Goal: Task Accomplishment & Management: Manage account settings

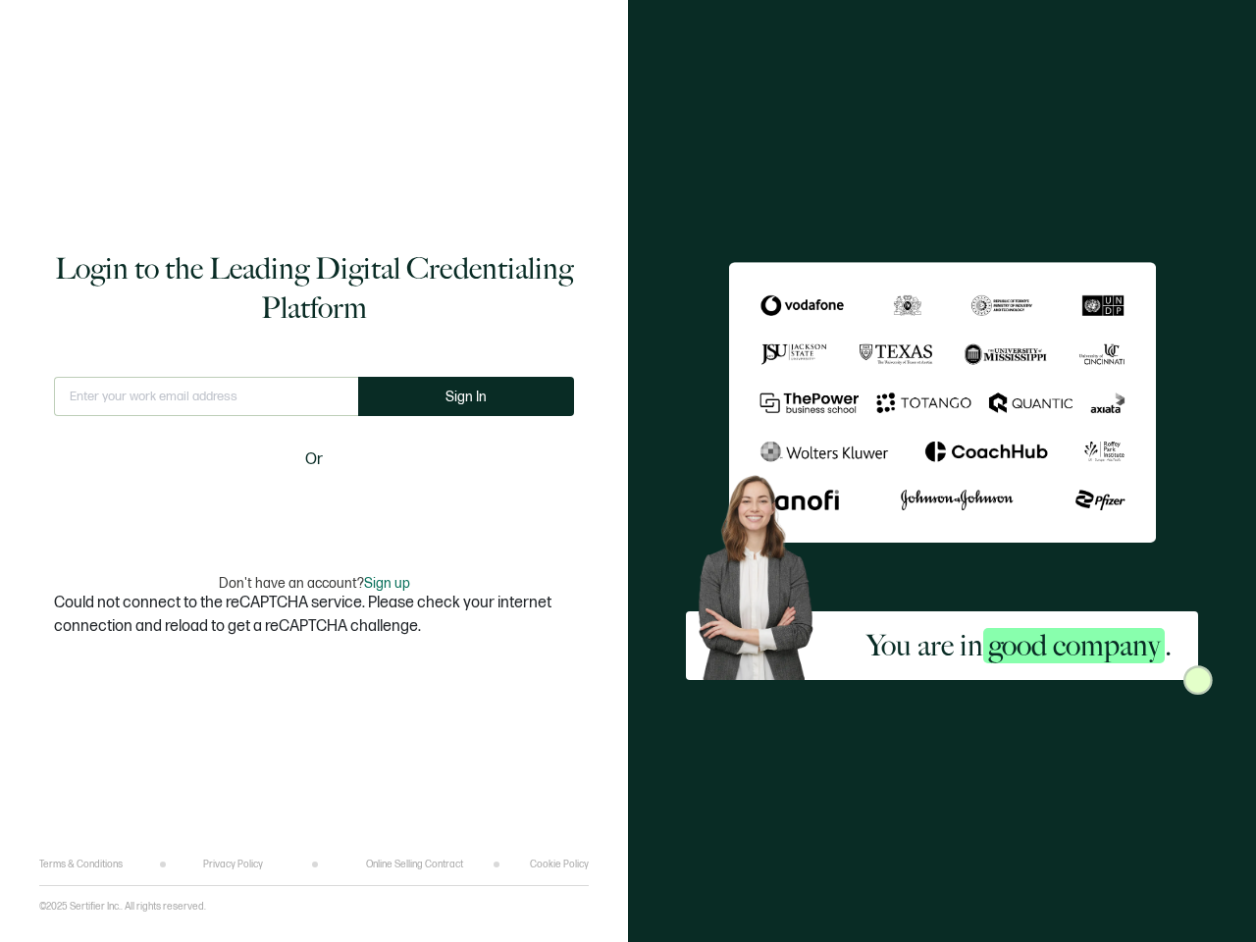
click at [466, 396] on span "Sign In" at bounding box center [466, 397] width 41 height 15
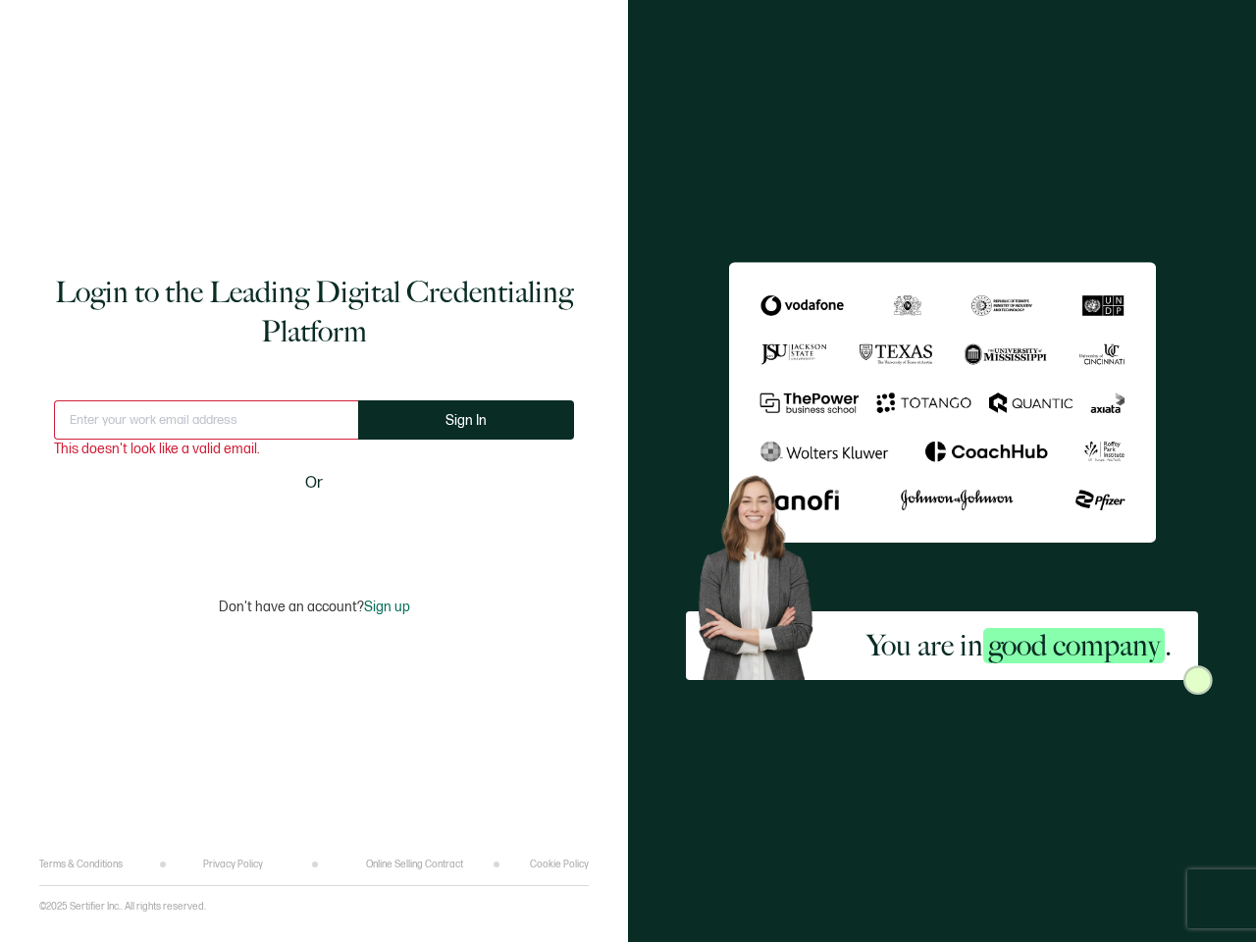
click at [385, 583] on div "Login to the Leading Digital Credentialing Platform This doesn't look like a va…" at bounding box center [314, 443] width 550 height 829
